Goal: Task Accomplishment & Management: Complete application form

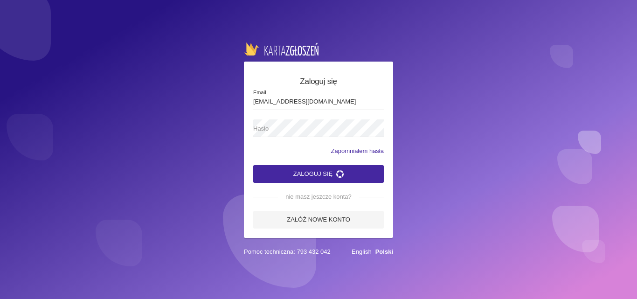
type input "[EMAIL_ADDRESS][DOMAIN_NAME]"
click at [268, 130] on span "Hasło" at bounding box center [313, 128] width 121 height 9
click at [253, 165] on button "Zaloguj się" at bounding box center [318, 174] width 130 height 18
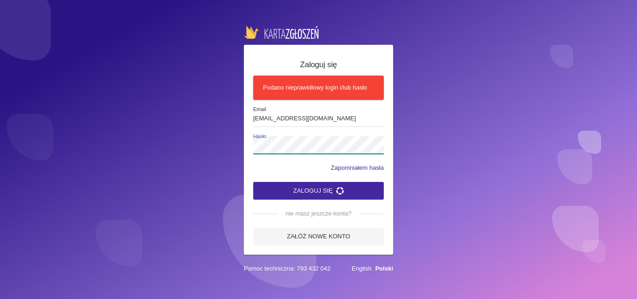
click at [238, 150] on div "Zaloguj się Podano nieprawidłowy login i/lub hasło [EMAIL_ADDRESS][DOMAIN_NAME]…" at bounding box center [318, 149] width 637 height 299
click at [283, 188] on button "Zaloguj się" at bounding box center [318, 191] width 130 height 18
click at [250, 146] on div "Zaloguj się Podano nieprawidłowy login i/lub hasło [EMAIL_ADDRESS][DOMAIN_NAME]…" at bounding box center [318, 150] width 149 height 210
click at [282, 185] on button "Zaloguj się" at bounding box center [318, 191] width 130 height 18
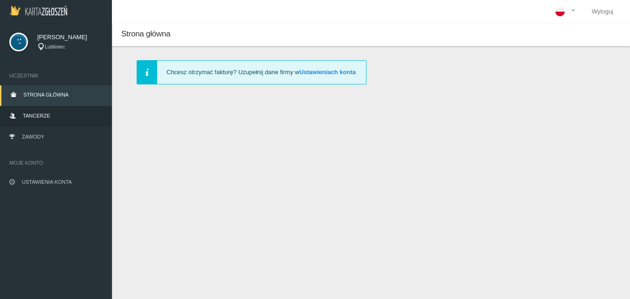
click at [27, 111] on link "Tancerze" at bounding box center [56, 116] width 112 height 21
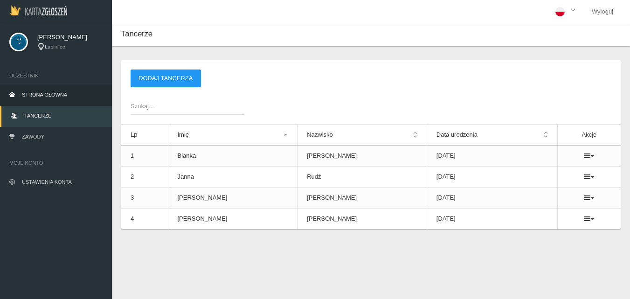
click at [58, 91] on link "Strona główna" at bounding box center [56, 95] width 112 height 21
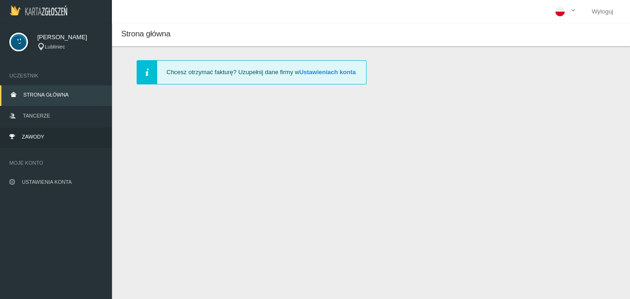
click at [44, 128] on link "Zawody" at bounding box center [56, 137] width 112 height 21
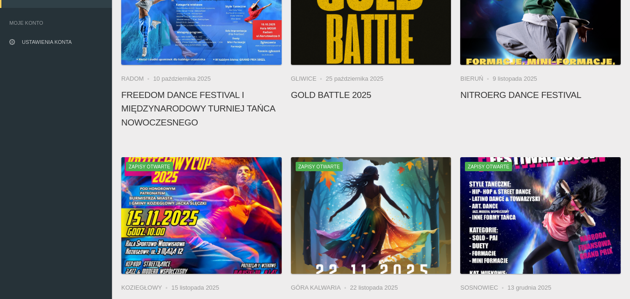
scroll to position [186, 0]
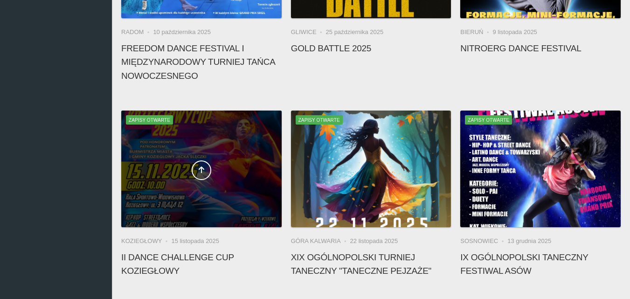
click at [176, 165] on span at bounding box center [201, 170] width 160 height 20
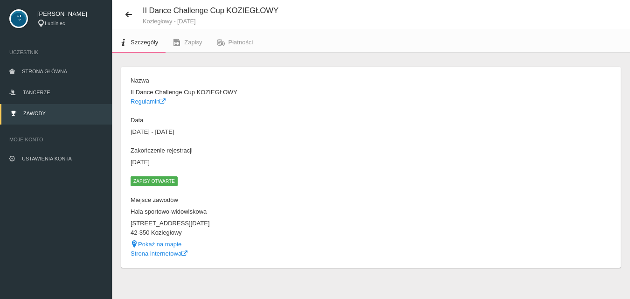
scroll to position [29, 0]
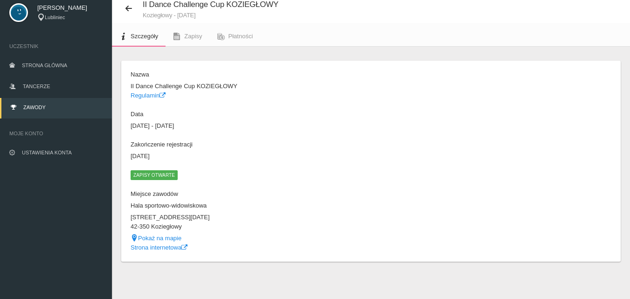
click at [362, 31] on ul "Szczegóły Zapisy Płatności" at bounding box center [371, 35] width 518 height 24
click at [128, 8] on icon at bounding box center [128, 8] width 7 height 7
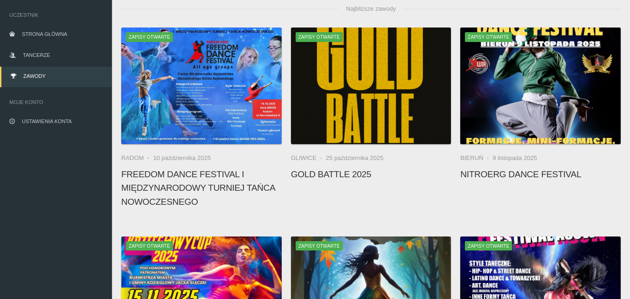
scroll to position [47, 0]
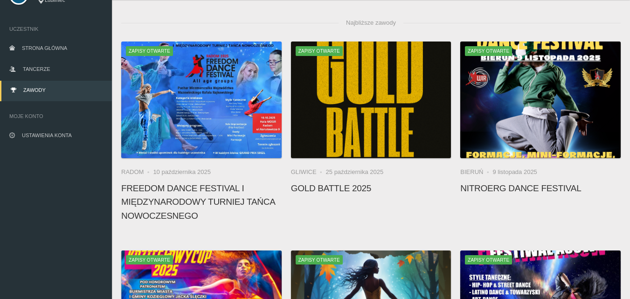
click at [405, 225] on div "Zapisy otwarte [GEOGRAPHIC_DATA] [DATE] Gold Battle 2025" at bounding box center [371, 133] width 170 height 185
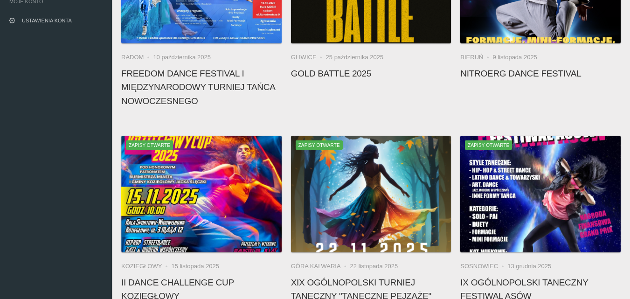
scroll to position [186, 0]
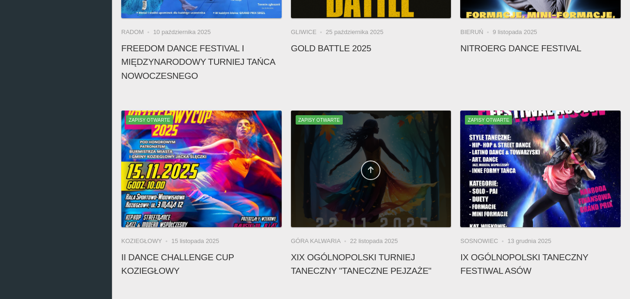
click at [366, 169] on link at bounding box center [371, 170] width 20 height 20
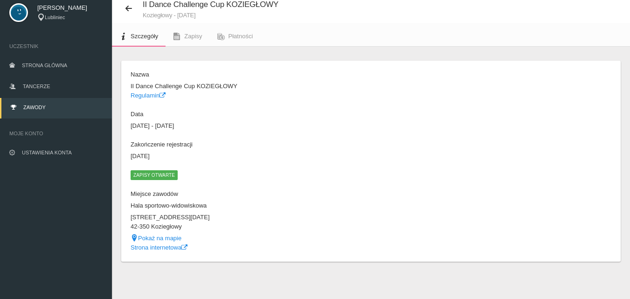
scroll to position [29, 0]
click at [147, 96] on link "Regulamin" at bounding box center [147, 95] width 35 height 7
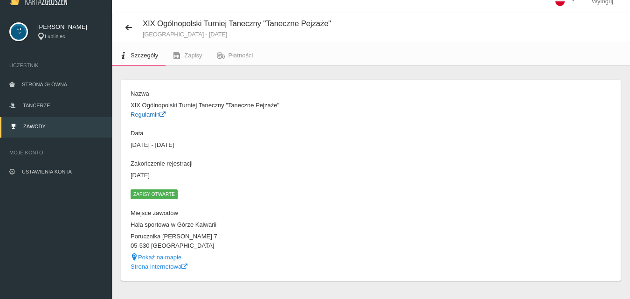
scroll to position [0, 0]
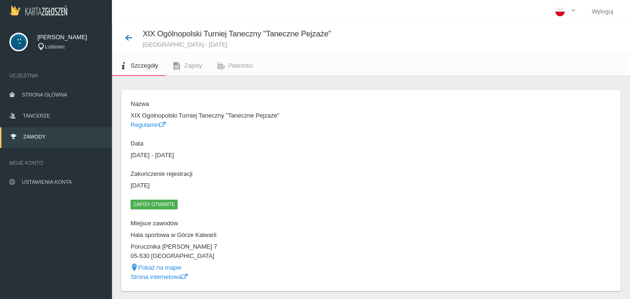
click at [127, 41] on icon at bounding box center [128, 37] width 7 height 7
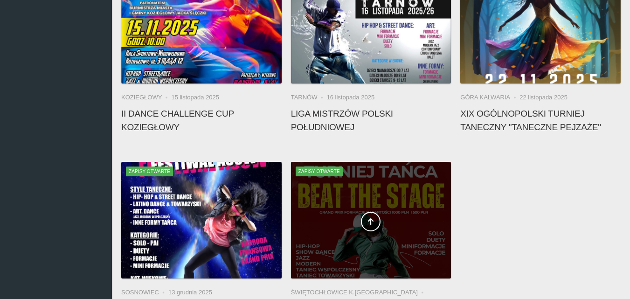
scroll to position [326, 0]
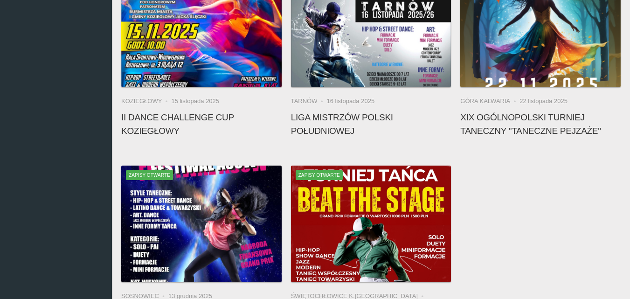
click at [461, 178] on div "Zapisy otwarte Radom [DATE] FREEDOM DANCE FESTIVAL I Międzynarodowy Turniej Tań…" at bounding box center [371, 61] width 508 height 599
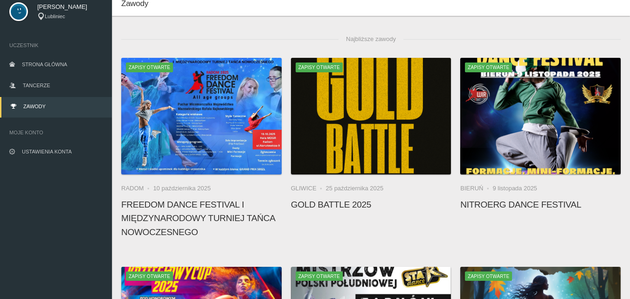
scroll to position [47, 0]
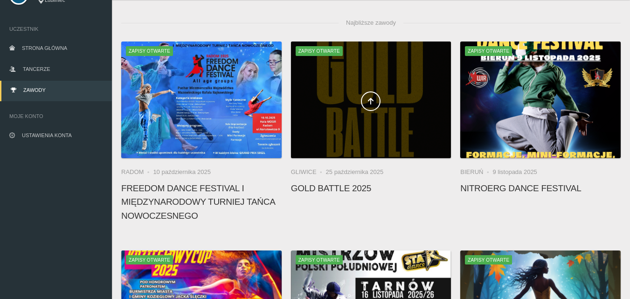
click at [358, 103] on span at bounding box center [371, 101] width 160 height 20
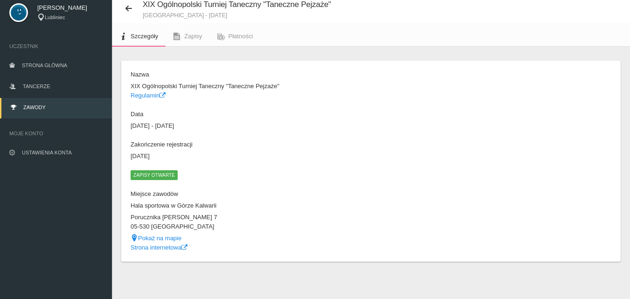
scroll to position [29, 0]
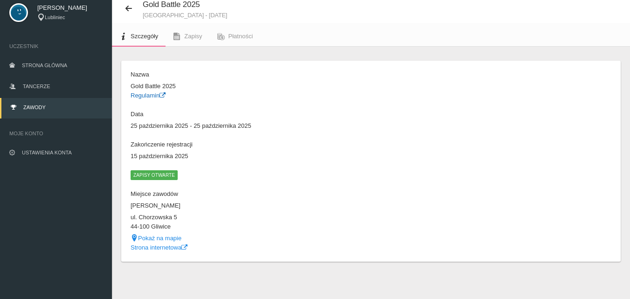
click at [141, 96] on link "Regulamin" at bounding box center [147, 95] width 35 height 7
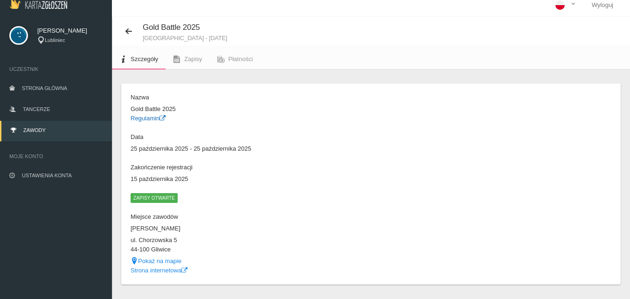
scroll to position [0, 0]
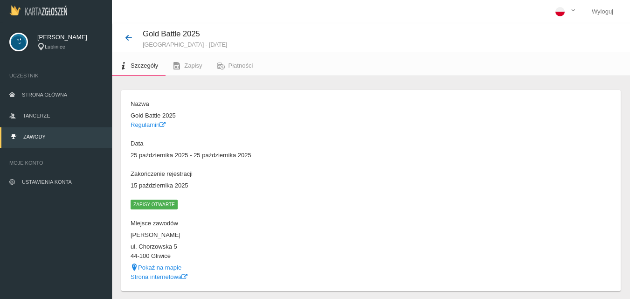
click at [125, 38] on icon at bounding box center [128, 37] width 7 height 7
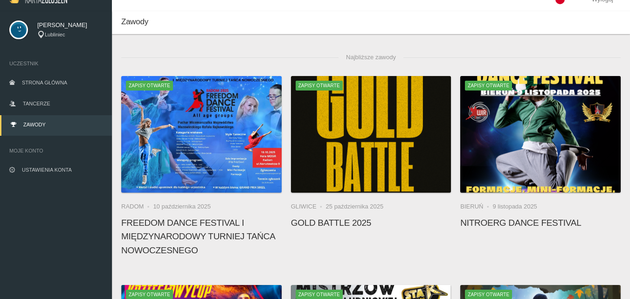
scroll to position [47, 0]
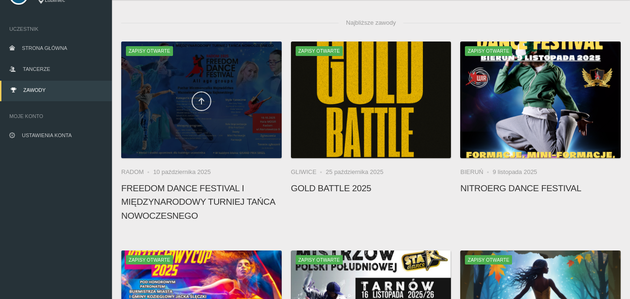
click at [197, 103] on link at bounding box center [202, 101] width 20 height 20
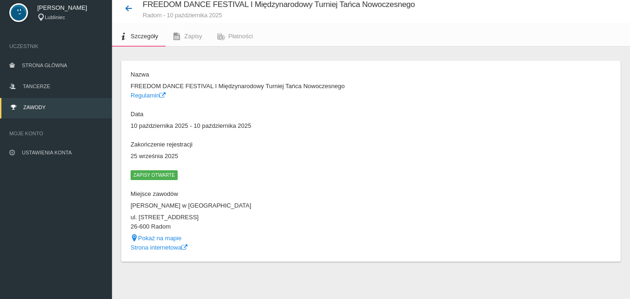
click at [128, 8] on icon at bounding box center [128, 8] width 7 height 7
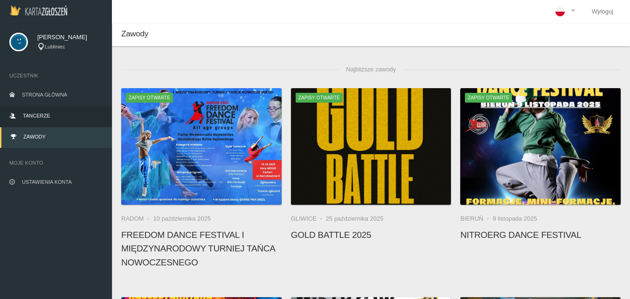
click at [38, 111] on link "Tancerze" at bounding box center [56, 116] width 112 height 21
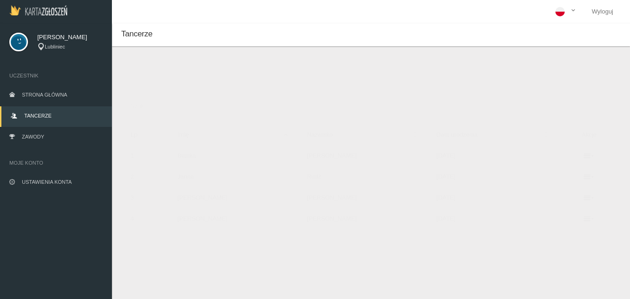
click at [155, 80] on button "Dodaj tancerza" at bounding box center [165, 78] width 70 height 18
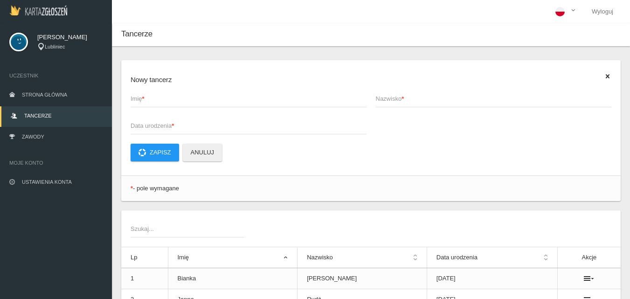
click at [171, 96] on span "Imię *" at bounding box center [243, 98] width 226 height 9
click at [171, 96] on input "Imię *" at bounding box center [248, 98] width 236 height 18
type input "Wiktoria"
click at [442, 104] on input "Nazwisko *" at bounding box center [494, 98] width 236 height 18
type input "Nadolna"
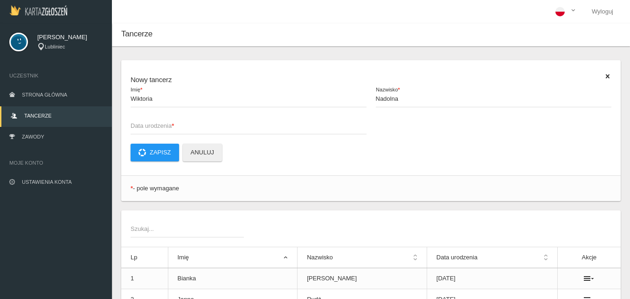
click at [197, 124] on span "Data urodzenia *" at bounding box center [243, 125] width 226 height 9
click at [197, 124] on input "Data urodzenia *" at bounding box center [248, 126] width 236 height 18
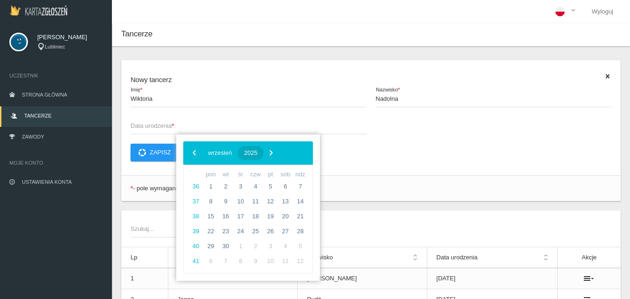
click at [257, 151] on span "2025" at bounding box center [251, 152] width 14 height 7
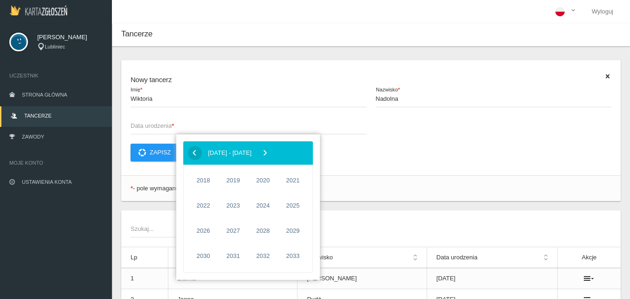
click at [196, 153] on span "‹" at bounding box center [194, 152] width 14 height 14
click at [262, 229] on span "2012" at bounding box center [262, 230] width 21 height 21
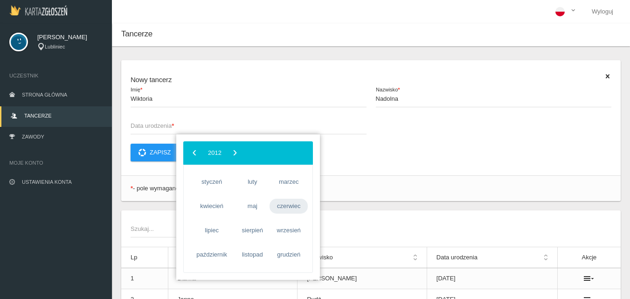
click at [297, 200] on span "czerwiec" at bounding box center [288, 206] width 38 height 15
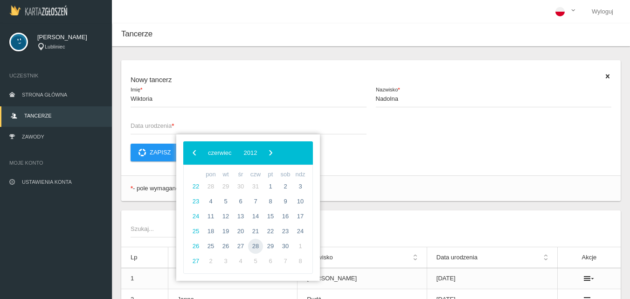
click at [253, 247] on span "28" at bounding box center [255, 246] width 15 height 15
type input "[DATE]"
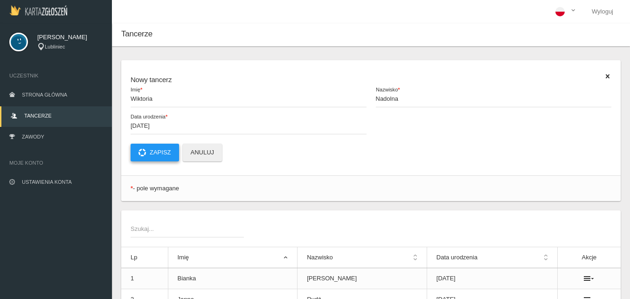
click at [152, 151] on button "Zapisz" at bounding box center [154, 153] width 48 height 18
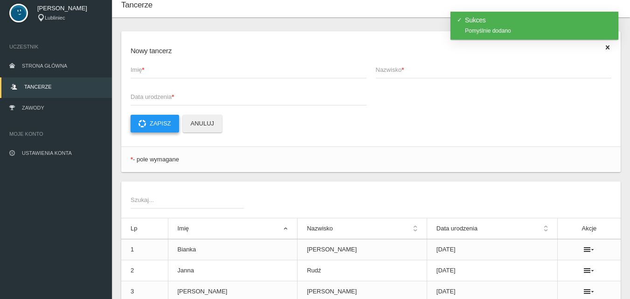
scroll to position [18, 0]
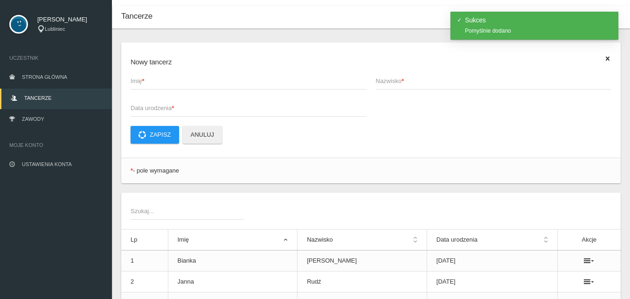
click at [159, 79] on span "Imię *" at bounding box center [243, 80] width 226 height 9
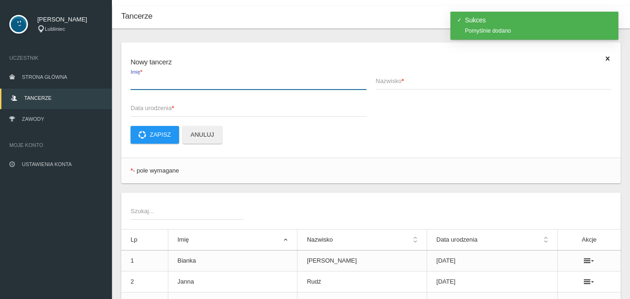
click at [159, 79] on input "Imię *" at bounding box center [248, 81] width 236 height 18
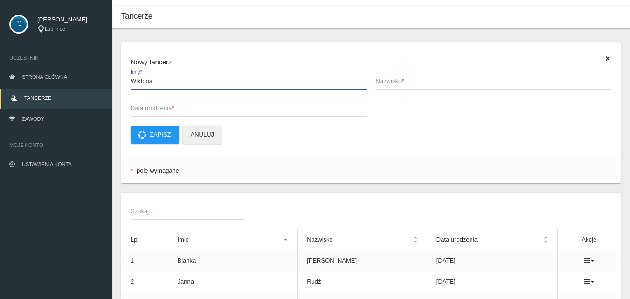
type input "Wiktoria"
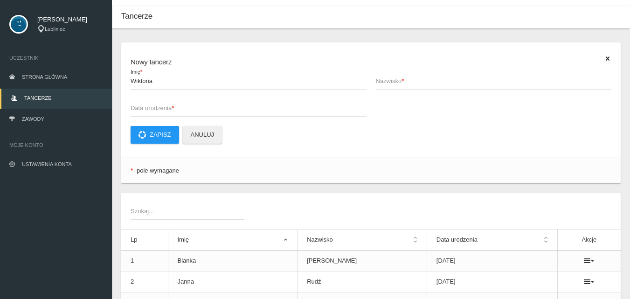
click at [413, 85] on span "Nazwisko *" at bounding box center [489, 80] width 226 height 9
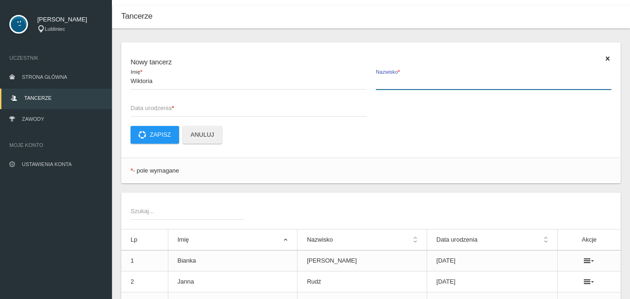
click at [413, 85] on input "Nazwisko *" at bounding box center [494, 81] width 236 height 18
type input "[PERSON_NAME]"
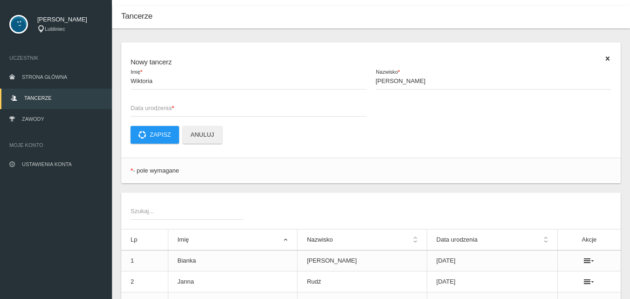
click at [171, 105] on span "Data urodzenia *" at bounding box center [243, 107] width 226 height 9
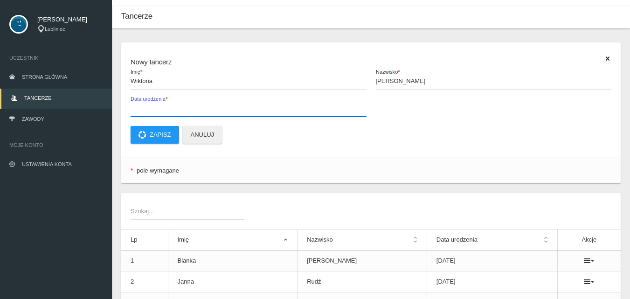
click at [171, 105] on input "Data urodzenia *" at bounding box center [248, 108] width 236 height 18
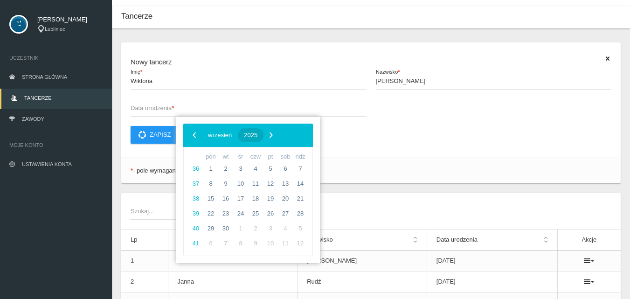
click at [257, 133] on span "2025" at bounding box center [251, 134] width 14 height 7
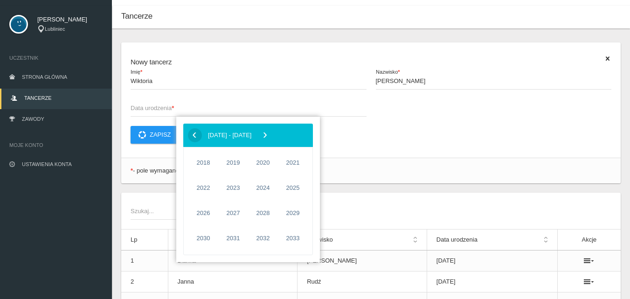
click at [196, 134] on span "‹" at bounding box center [194, 135] width 14 height 14
click at [268, 219] on span "2012" at bounding box center [262, 212] width 21 height 21
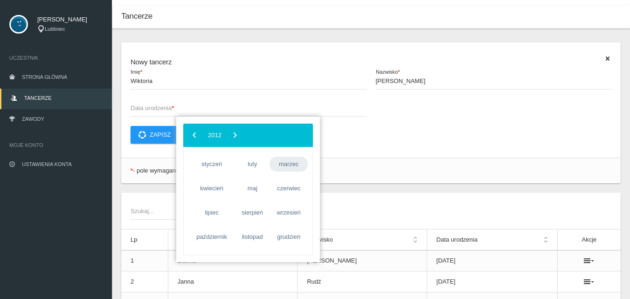
click at [290, 165] on span "marzec" at bounding box center [288, 164] width 38 height 15
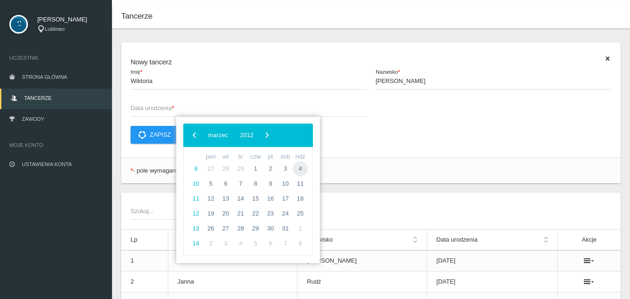
click at [301, 169] on span "4" at bounding box center [300, 168] width 15 height 15
type input "[DATE]"
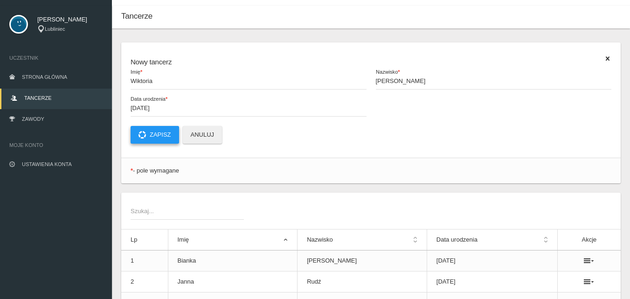
click at [156, 131] on button "Zapisz" at bounding box center [154, 135] width 48 height 18
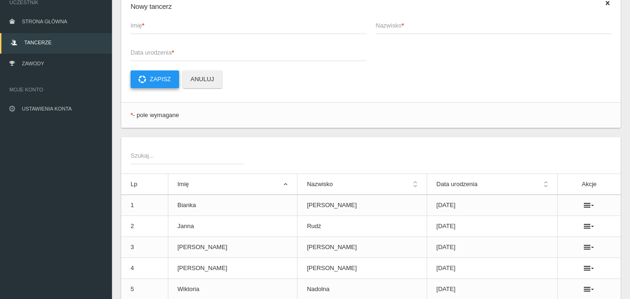
scroll to position [0, 0]
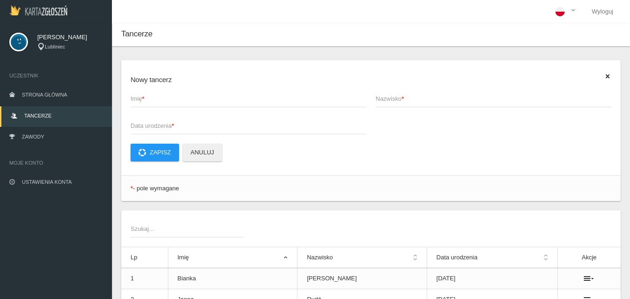
click at [189, 98] on span "Imię *" at bounding box center [243, 98] width 226 height 9
click at [189, 98] on input "Imię *" at bounding box center [248, 98] width 236 height 18
click at [183, 100] on input "Imię *" at bounding box center [248, 98] width 236 height 18
type input "[PERSON_NAME]"
click at [404, 100] on strong "*" at bounding box center [402, 98] width 2 height 7
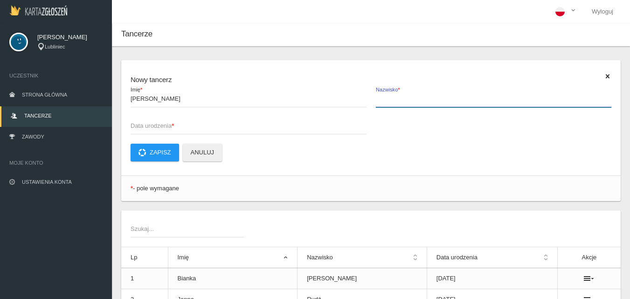
click at [404, 100] on input "Nazwisko *" at bounding box center [494, 98] width 236 height 18
type input "Mazur"
click at [177, 122] on span "Data urodzenia *" at bounding box center [243, 125] width 226 height 9
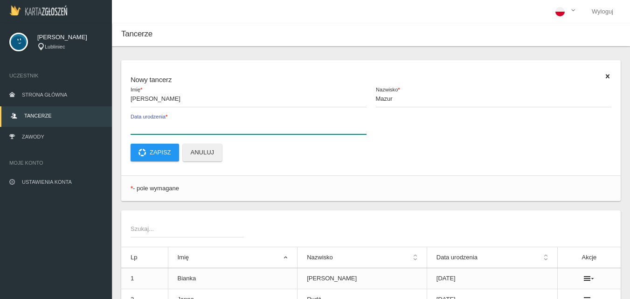
click at [177, 122] on input "Data urodzenia *" at bounding box center [248, 126] width 236 height 18
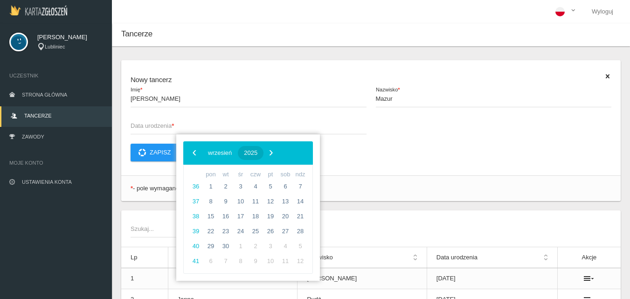
click at [257, 153] on span "2025" at bounding box center [251, 152] width 14 height 7
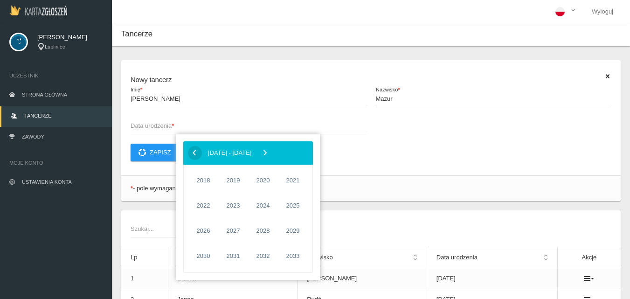
click at [197, 153] on span "‹" at bounding box center [194, 152] width 14 height 14
click at [236, 226] on span "2011" at bounding box center [232, 230] width 21 height 21
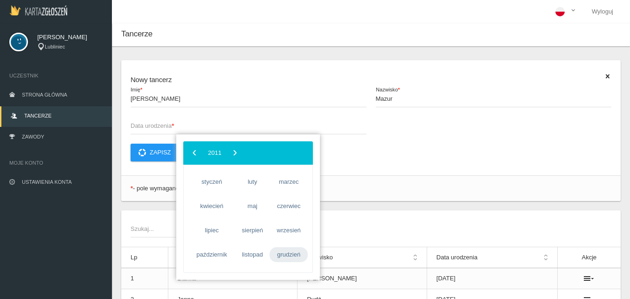
click at [289, 254] on span "grudzień" at bounding box center [288, 254] width 38 height 15
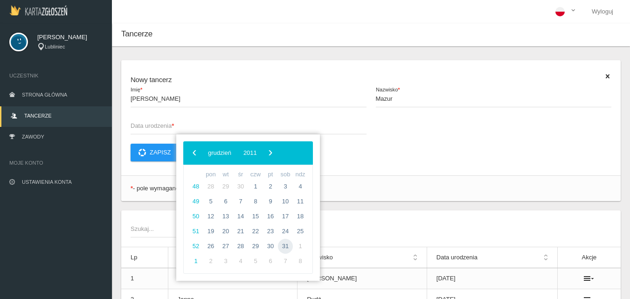
click at [283, 245] on span "31" at bounding box center [285, 246] width 15 height 15
type input "[DATE]"
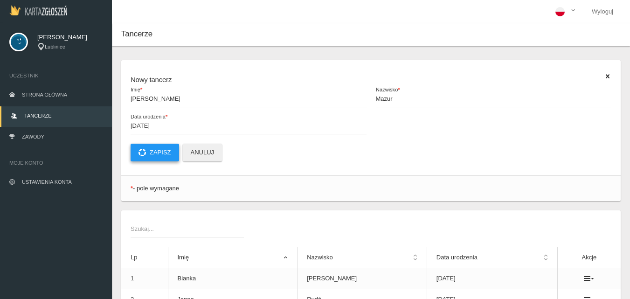
click at [158, 146] on button "Zapisz" at bounding box center [154, 153] width 48 height 18
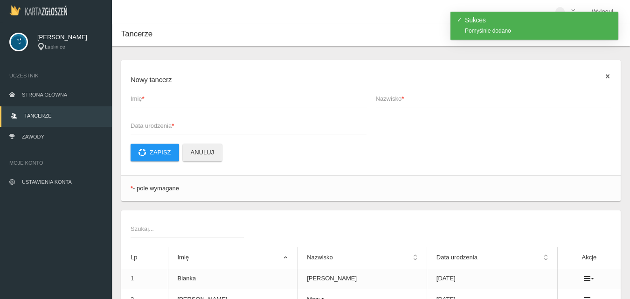
click at [607, 75] on icon at bounding box center [606, 76] width 7 height 7
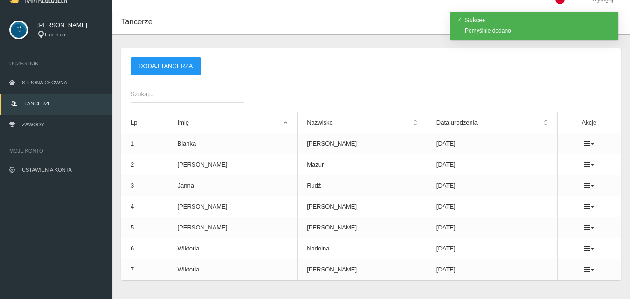
scroll to position [30, 0]
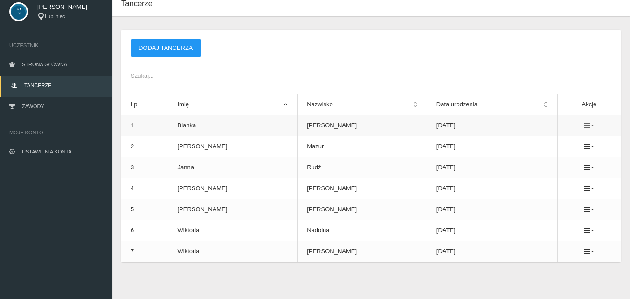
click at [583, 129] on icon at bounding box center [588, 125] width 10 height 7
click at [568, 65] on div "Dodaj tancerza" at bounding box center [370, 48] width 499 height 37
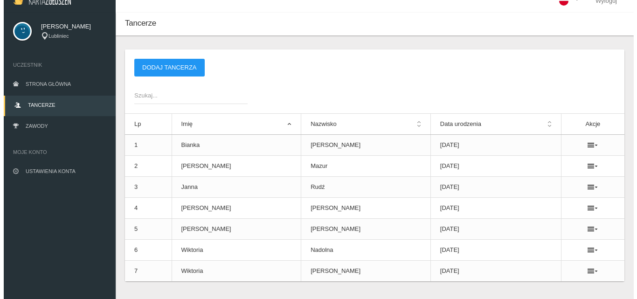
scroll to position [0, 0]
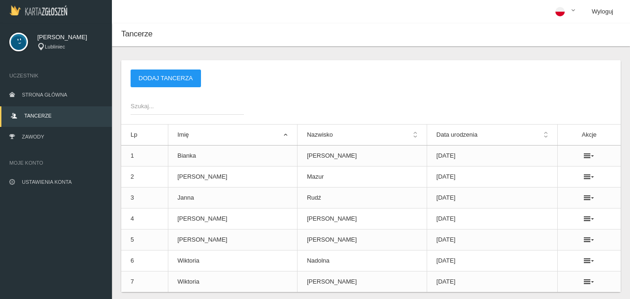
click at [608, 14] on link "Wyloguj" at bounding box center [602, 11] width 36 height 23
